Goal: Task Accomplishment & Management: Complete application form

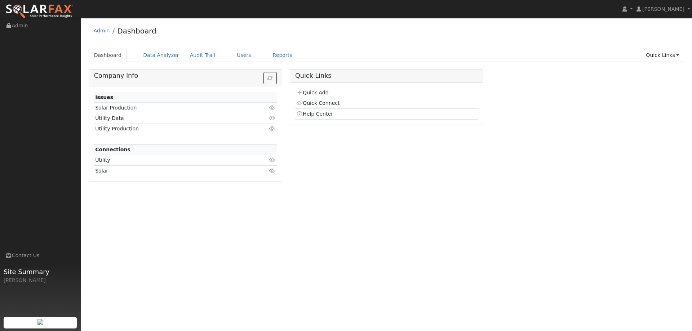
click at [326, 93] on link "Quick Add" at bounding box center [312, 93] width 32 height 6
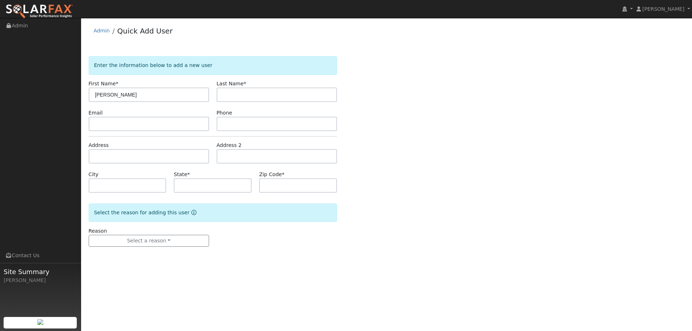
type input "[PERSON_NAME]"
paste input "[PERSON_NAME]"
type input "[PERSON_NAME]"
click at [197, 125] on input "text" at bounding box center [149, 124] width 120 height 14
paste input "[EMAIL_ADDRESS][DOMAIN_NAME]"
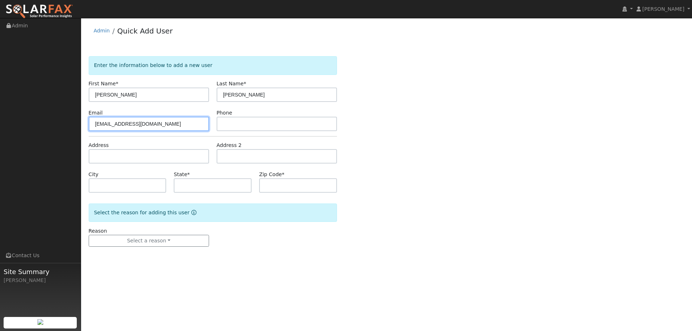
type input "[EMAIL_ADDRESS][DOMAIN_NAME]"
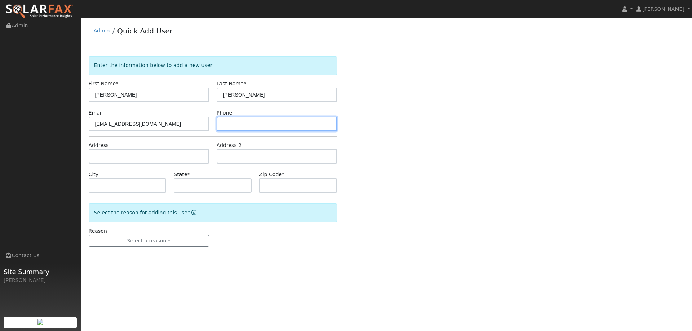
click at [262, 128] on input "text" at bounding box center [277, 124] width 120 height 14
paste input "[PHONE_NUMBER]"
type input "[PHONE_NUMBER]"
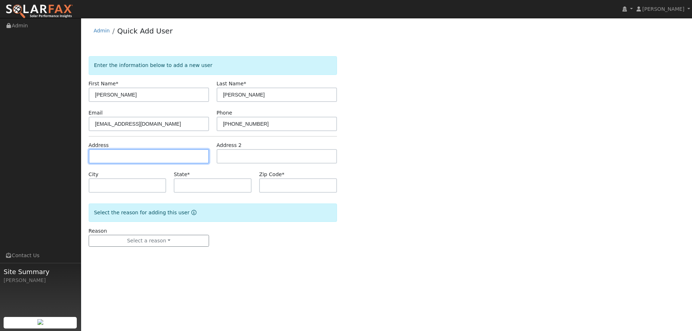
click at [193, 150] on input "text" at bounding box center [149, 156] width 120 height 14
paste input "[STREET_ADDRESS]"
type input "[STREET_ADDRESS]"
type input "[GEOGRAPHIC_DATA]"
type input "CA"
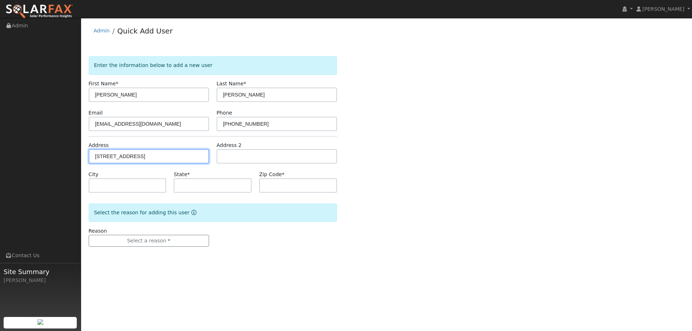
type input "94534"
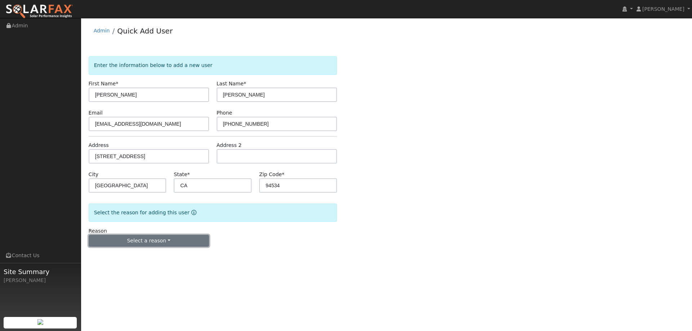
click at [179, 243] on button "Select a reason" at bounding box center [149, 241] width 120 height 12
click at [149, 254] on link "New lead" at bounding box center [129, 256] width 80 height 10
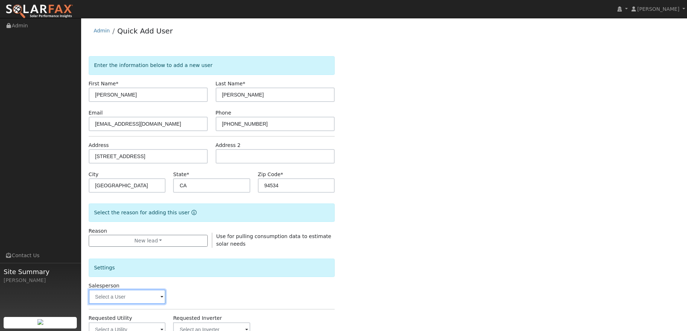
click at [154, 293] on input "text" at bounding box center [127, 297] width 77 height 14
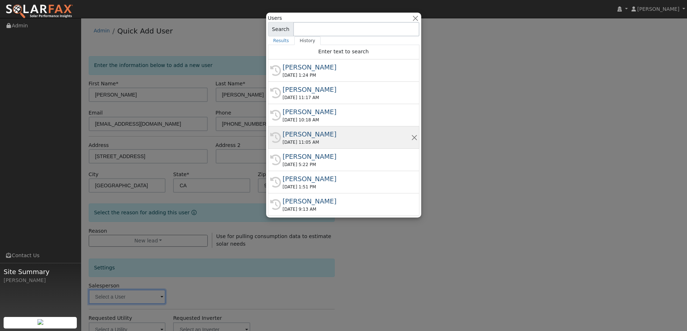
click at [302, 132] on div "[PERSON_NAME]" at bounding box center [347, 134] width 128 height 10
type input "[PERSON_NAME]"
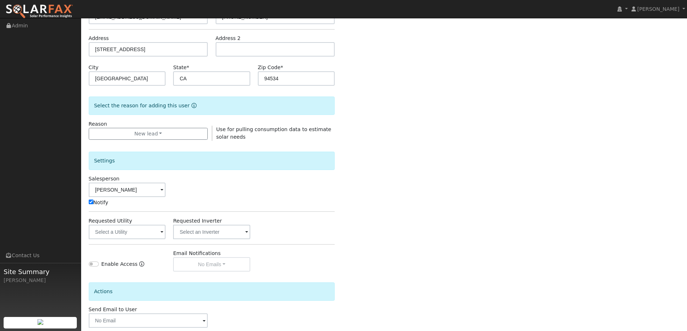
scroll to position [108, 0]
click at [153, 232] on input "text" at bounding box center [127, 231] width 77 height 14
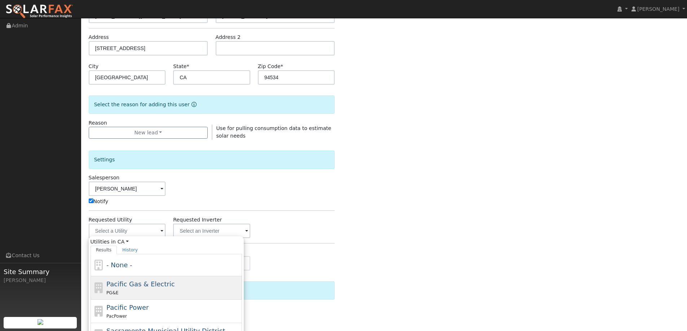
click at [167, 291] on div "PG&E" at bounding box center [173, 293] width 134 height 8
type input "Pacific Gas & Electric"
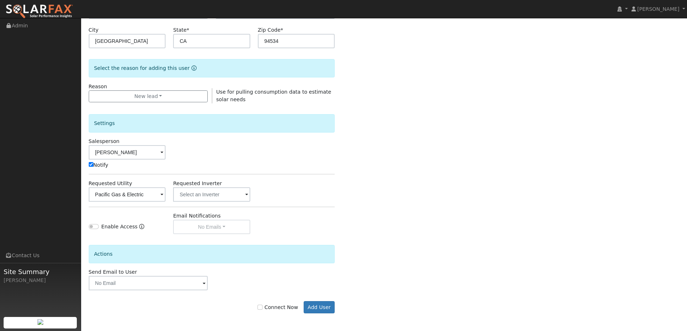
scroll to position [145, 0]
click at [270, 306] on label "Connect Now" at bounding box center [277, 308] width 40 height 8
click at [262, 306] on input "Connect Now" at bounding box center [259, 307] width 5 height 5
checkbox input "true"
click at [327, 303] on button "Add User" at bounding box center [319, 307] width 31 height 12
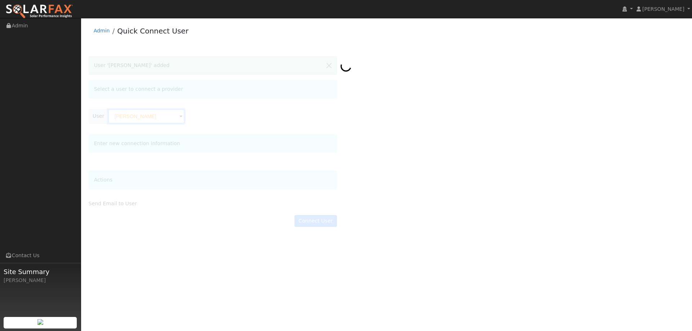
scroll to position [0, 2]
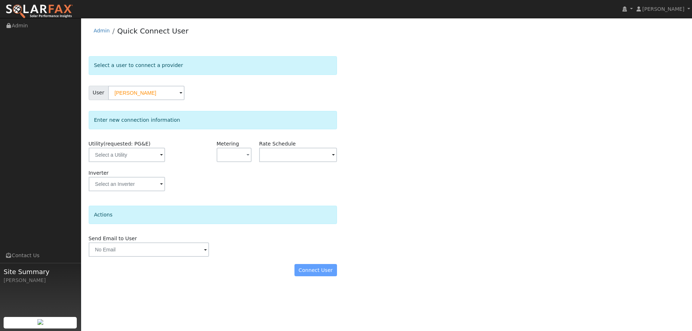
click at [173, 177] on div "Inverter" at bounding box center [213, 183] width 256 height 29
click at [170, 94] on input "Jerome Jerome Anunciacion" at bounding box center [146, 93] width 76 height 14
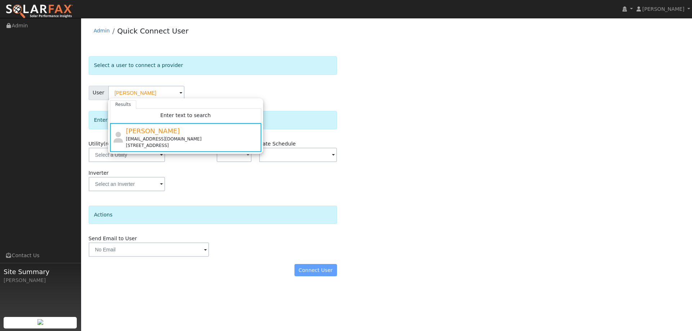
click at [181, 179] on div "Inverter" at bounding box center [213, 183] width 256 height 29
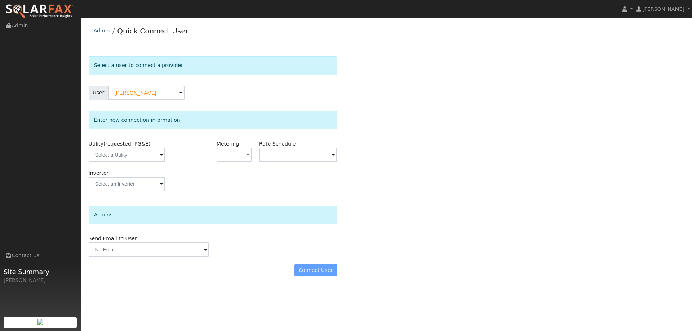
click at [105, 31] on link "Admin" at bounding box center [102, 31] width 16 height 6
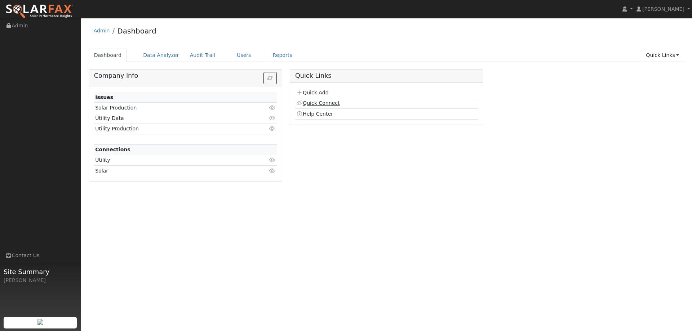
click at [309, 105] on link "Quick Connect" at bounding box center [317, 103] width 43 height 6
